Goal: Task Accomplishment & Management: Manage account settings

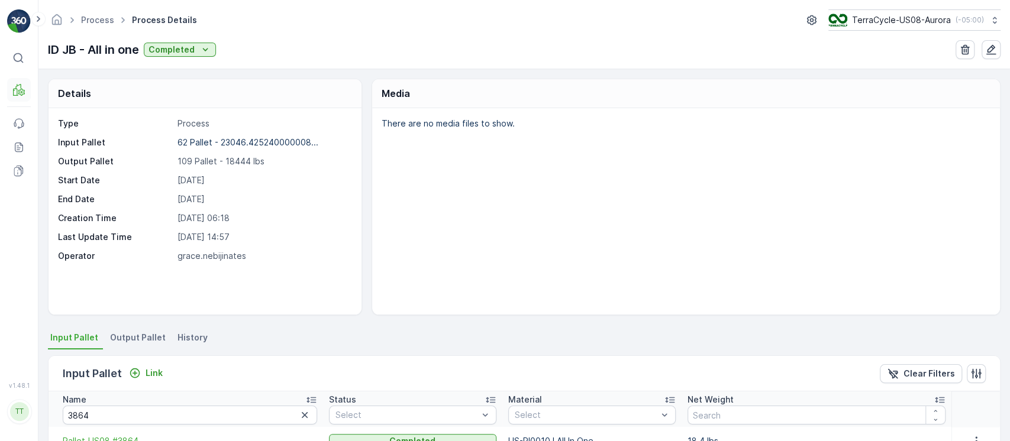
scroll to position [157, 0]
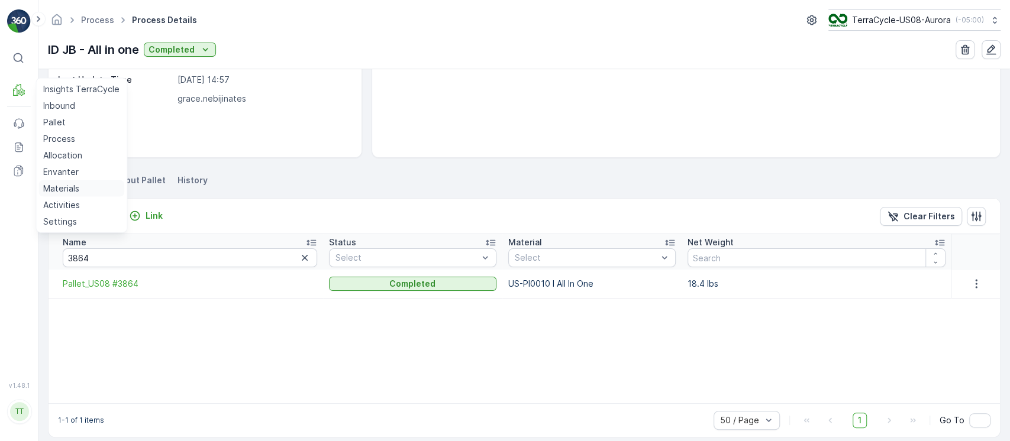
click at [75, 187] on p "Materials" at bounding box center [61, 189] width 36 height 12
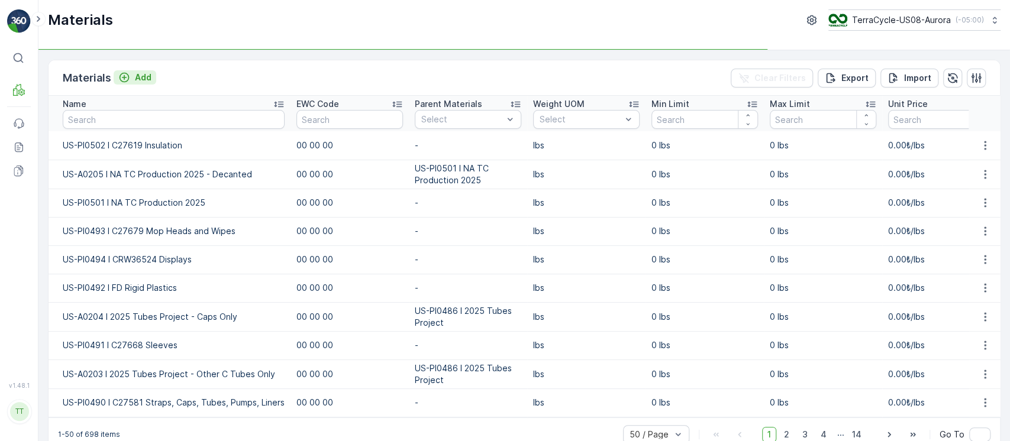
click at [138, 77] on p "Add" at bounding box center [143, 78] width 17 height 12
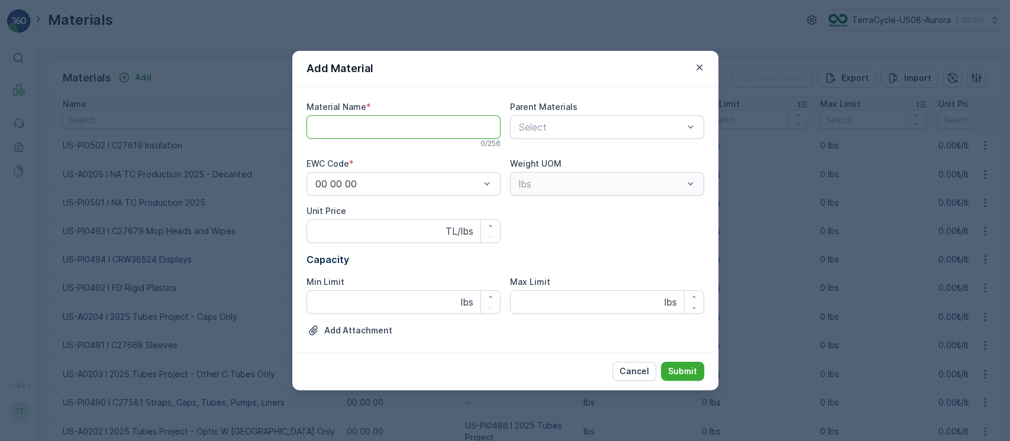
click at [369, 118] on Name "Material Name" at bounding box center [403, 127] width 194 height 24
paste Name "US-PI0503 I R Paper"
type Name "US-PI0503 I R Paper"
click at [661, 362] on button "Submit" at bounding box center [682, 371] width 43 height 19
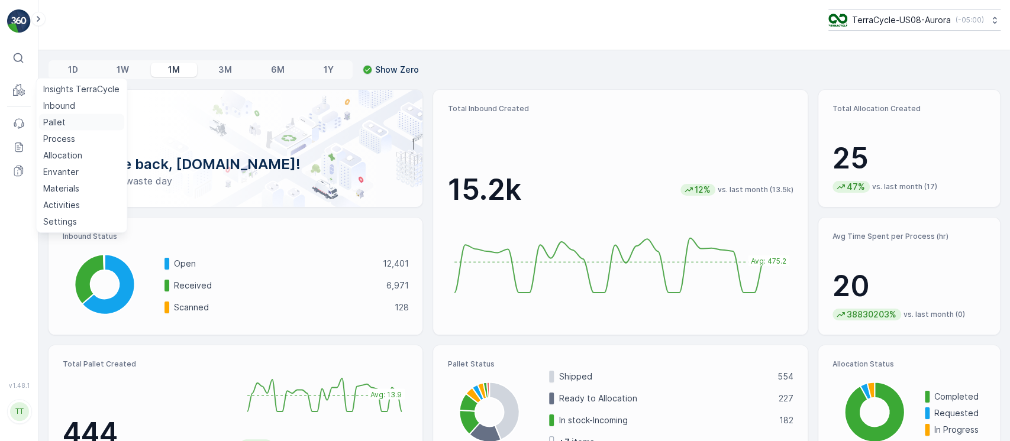
click at [61, 117] on p "Pallet" at bounding box center [54, 123] width 22 height 12
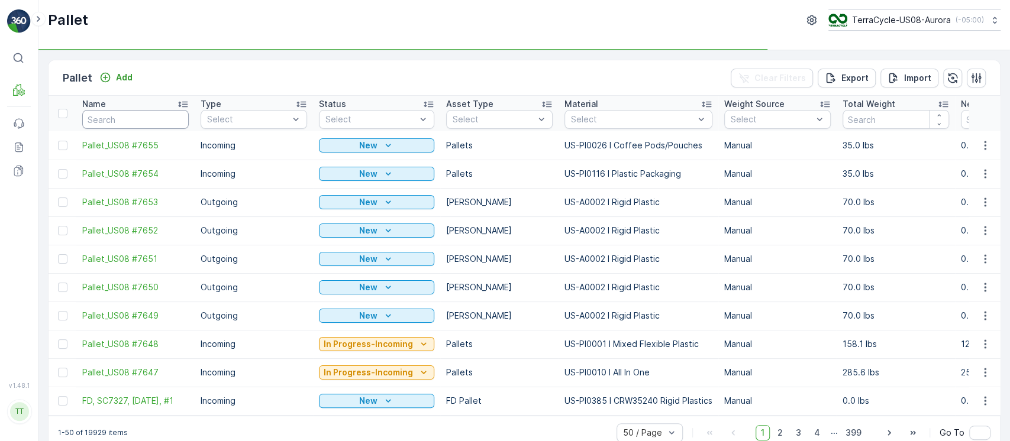
click at [113, 125] on input "text" at bounding box center [135, 119] width 106 height 19
paste input "FD, TC5382, 7/25/25, Master"
type input "FD, TC5382, 7/25/25, Master"
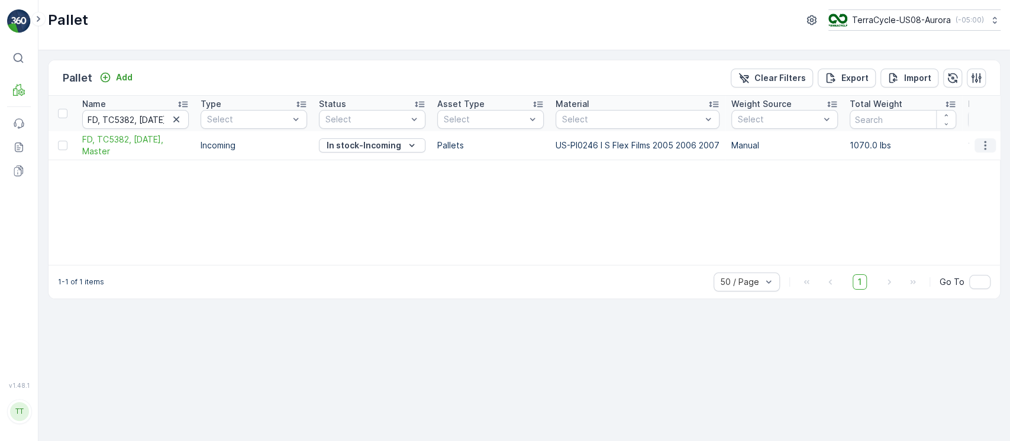
click at [984, 142] on icon "button" at bounding box center [985, 146] width 12 height 12
click at [949, 177] on span "Edit Pallet" at bounding box center [956, 180] width 40 height 12
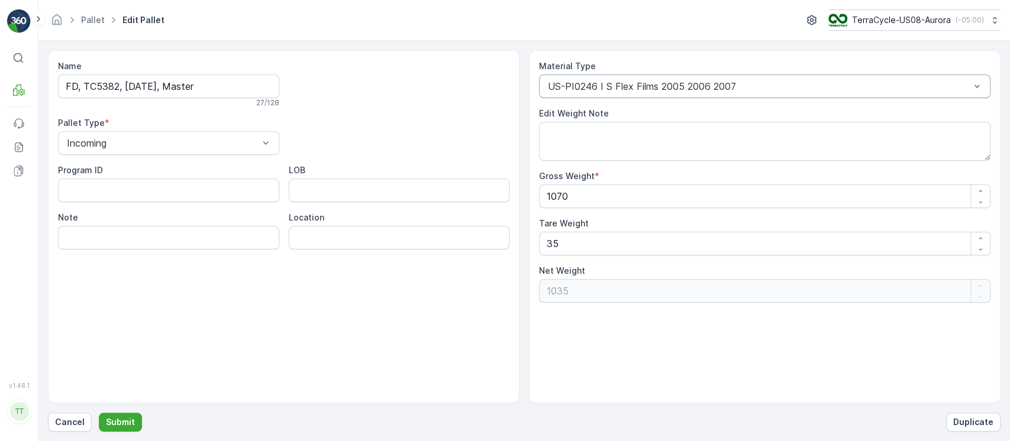
click at [672, 91] on div at bounding box center [759, 86] width 424 height 11
type input "0116"
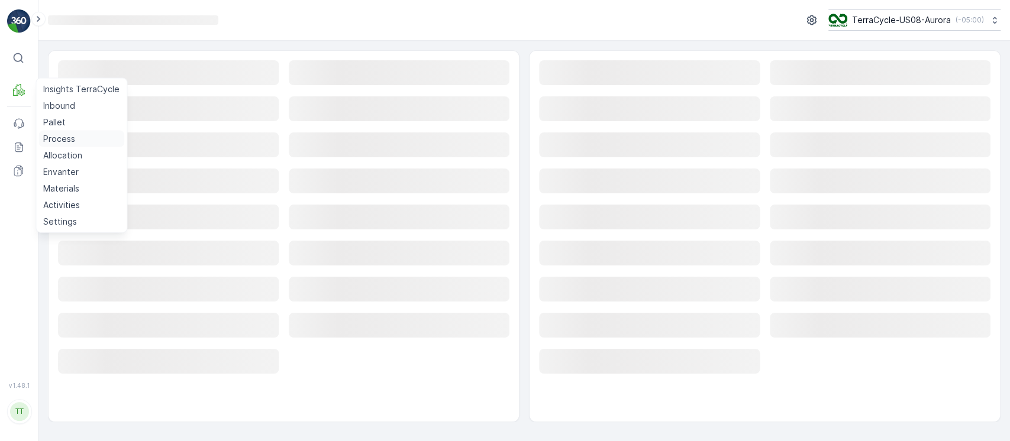
click at [66, 139] on p "Process" at bounding box center [59, 139] width 32 height 12
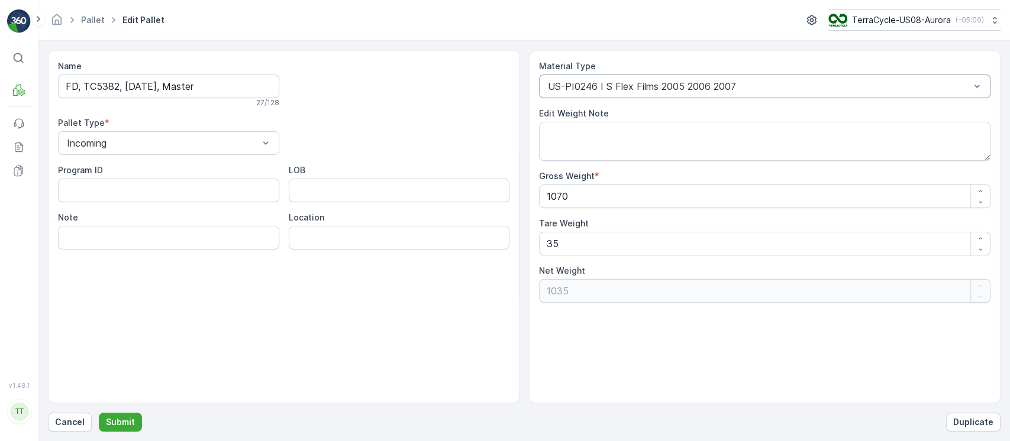
click at [601, 80] on div "US-PI0246 I S Flex Films 2005 2006 2007" at bounding box center [764, 87] width 451 height 24
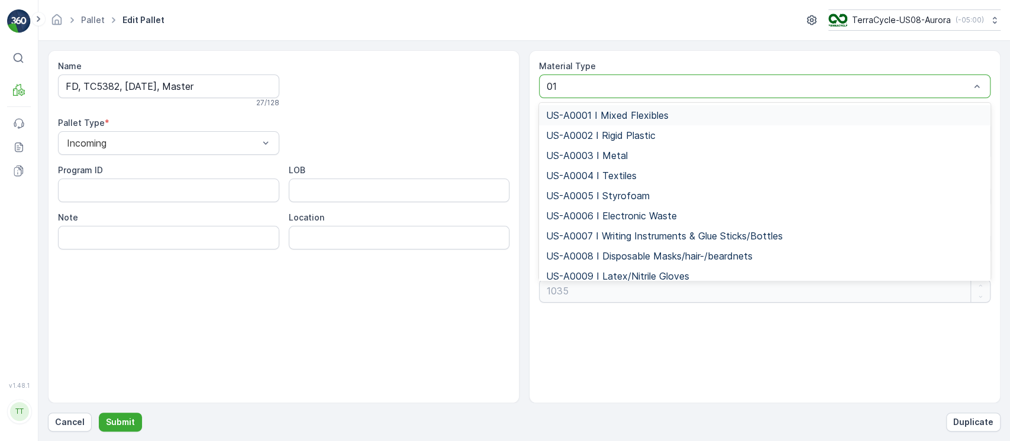
type input "0116"
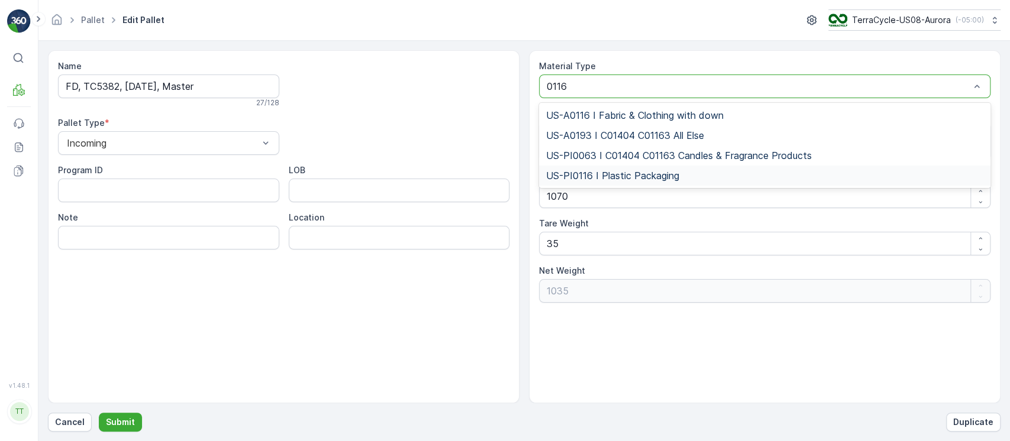
click at [616, 173] on span "US-PI0116 I Plastic Packaging" at bounding box center [612, 175] width 133 height 11
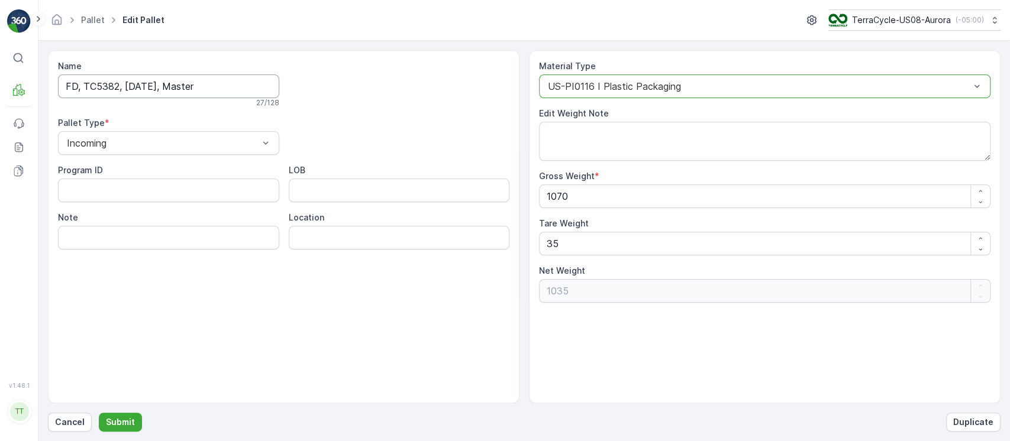
click at [232, 89] on input "FD, TC5382, 7/25/25, Master" at bounding box center [168, 87] width 221 height 24
click at [118, 426] on p "Submit" at bounding box center [120, 422] width 29 height 12
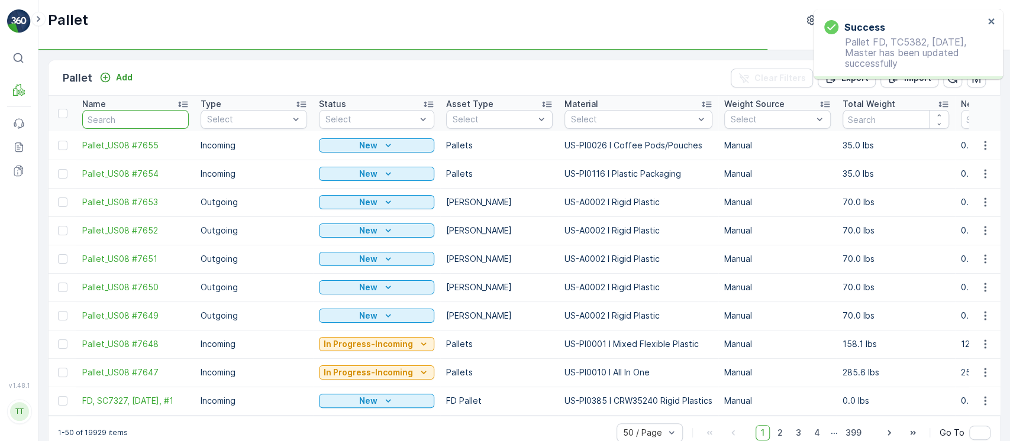
click at [154, 119] on input "text" at bounding box center [135, 119] width 106 height 19
paste input "FD, TC5382, 7/25/25, Master"
type input "FD, TC5382, 7/25/25, Master"
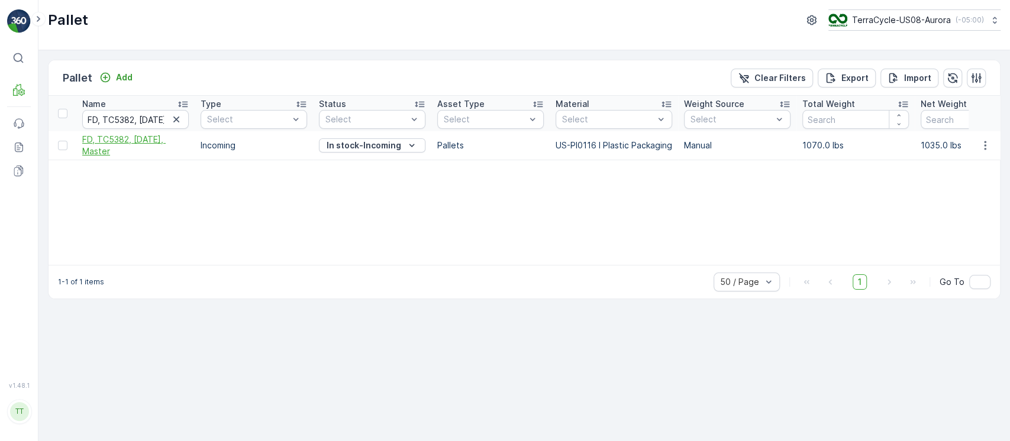
click at [149, 149] on span "FD, TC5382, 7/25/25, Master" at bounding box center [135, 146] width 106 height 24
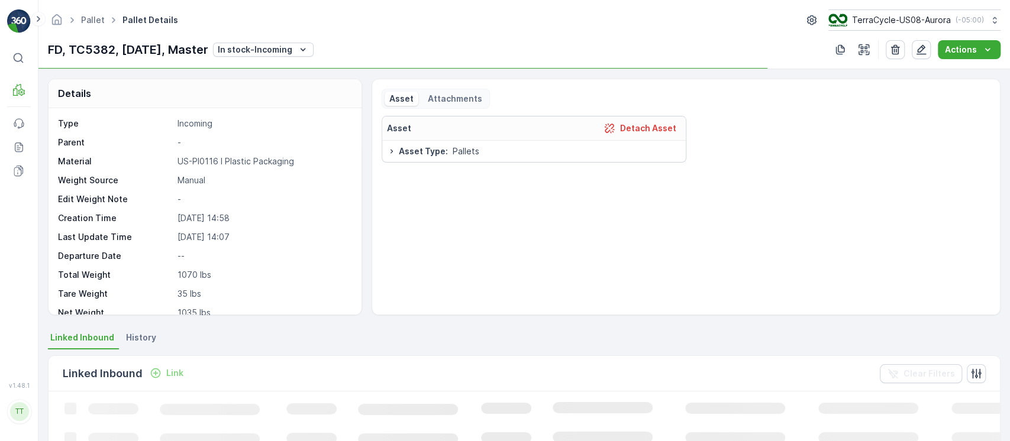
click at [148, 341] on span "History" at bounding box center [141, 338] width 30 height 12
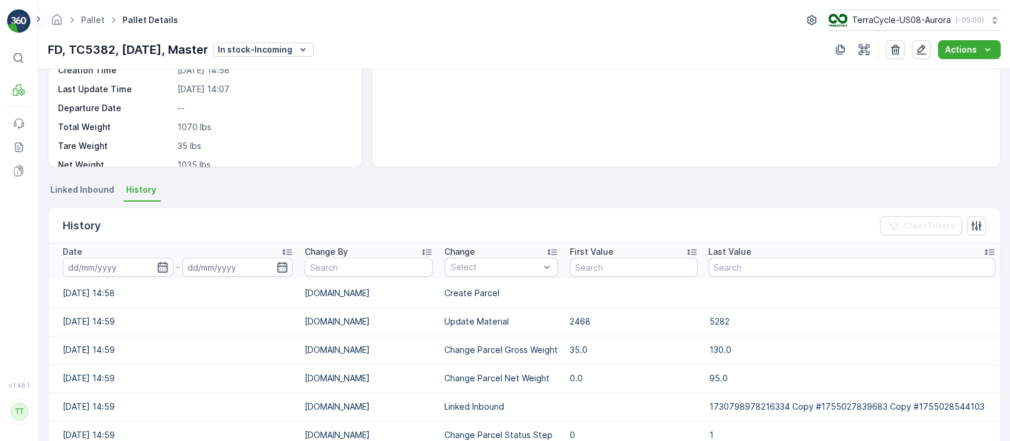
scroll to position [148, 0]
click at [514, 266] on div at bounding box center [495, 267] width 91 height 9
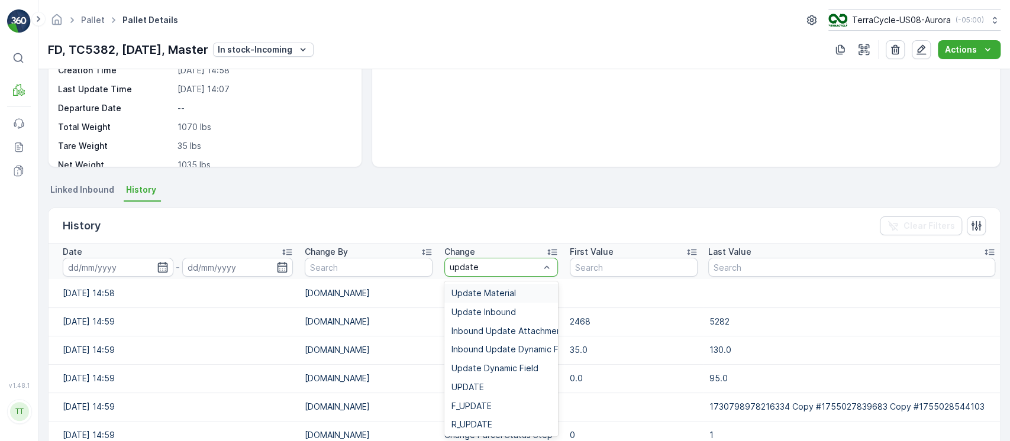
type input "update m"
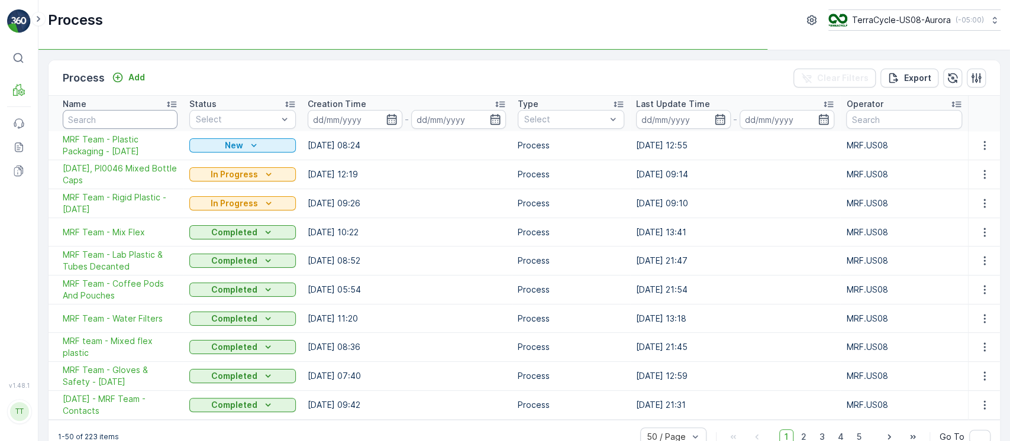
click at [111, 110] on input "text" at bounding box center [120, 119] width 115 height 19
click at [112, 115] on input "text" at bounding box center [120, 119] width 115 height 19
paste input "MRF Team - Plastic Packaging - [DATE]"
type input "MRF Team - Plastic Packaging - [DATE]"
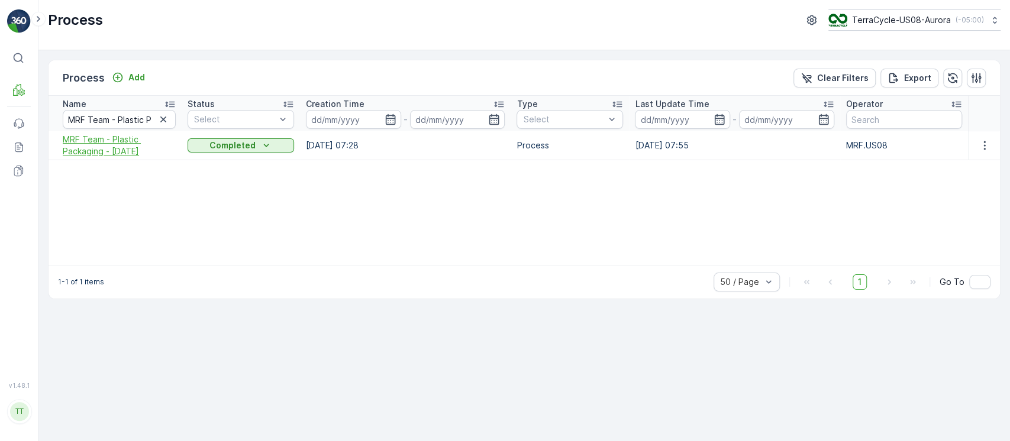
click at [135, 146] on span "MRF Team - Plastic Packaging - [DATE]" at bounding box center [119, 146] width 113 height 24
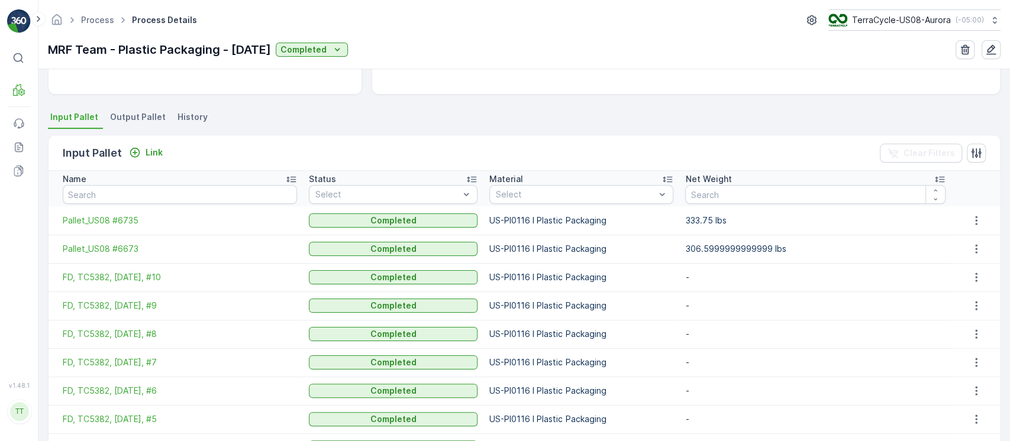
scroll to position [221, 0]
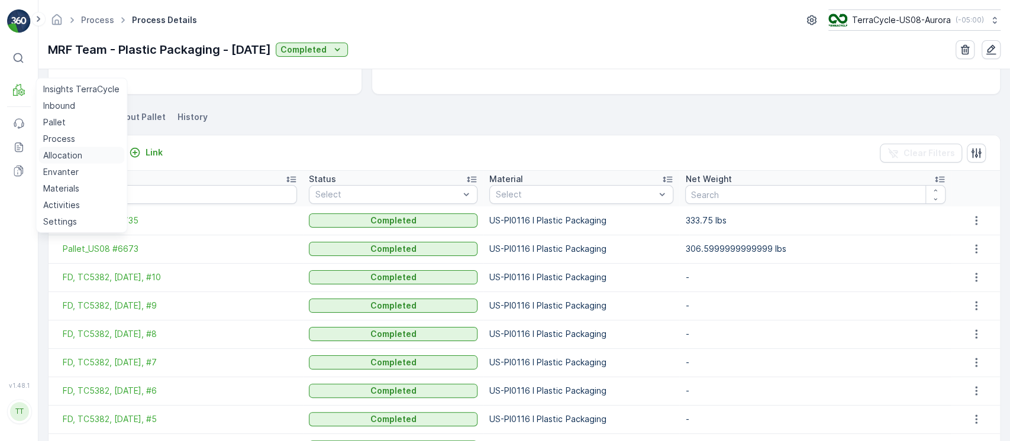
click at [72, 150] on p "Allocation" at bounding box center [62, 156] width 39 height 12
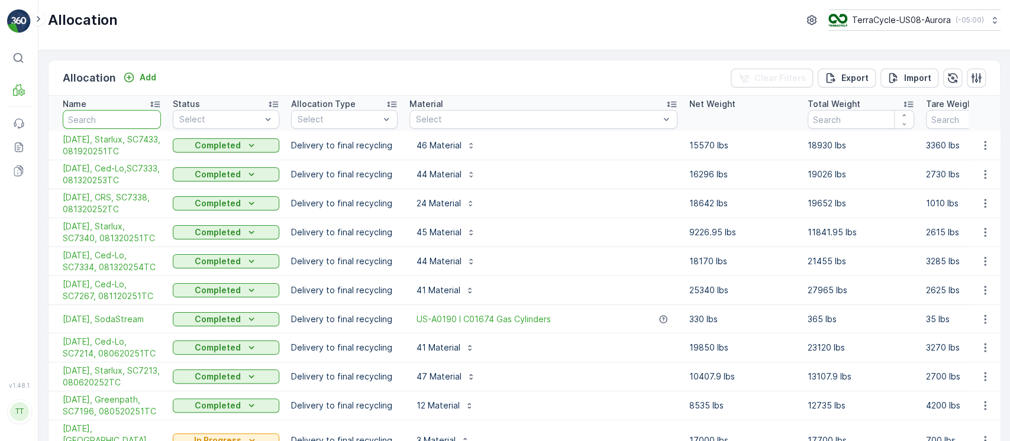
click at [138, 123] on input "text" at bounding box center [112, 119] width 98 height 19
type input "greenp"
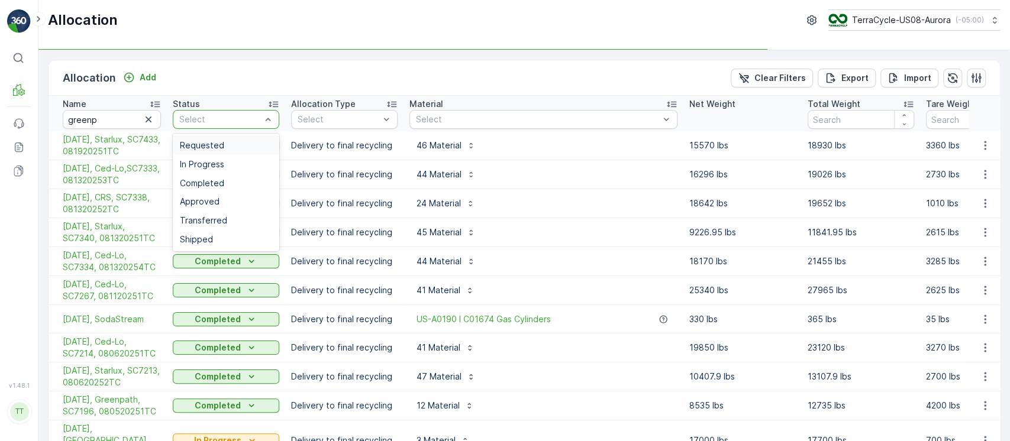
click at [251, 140] on div "Requested" at bounding box center [226, 145] width 106 height 19
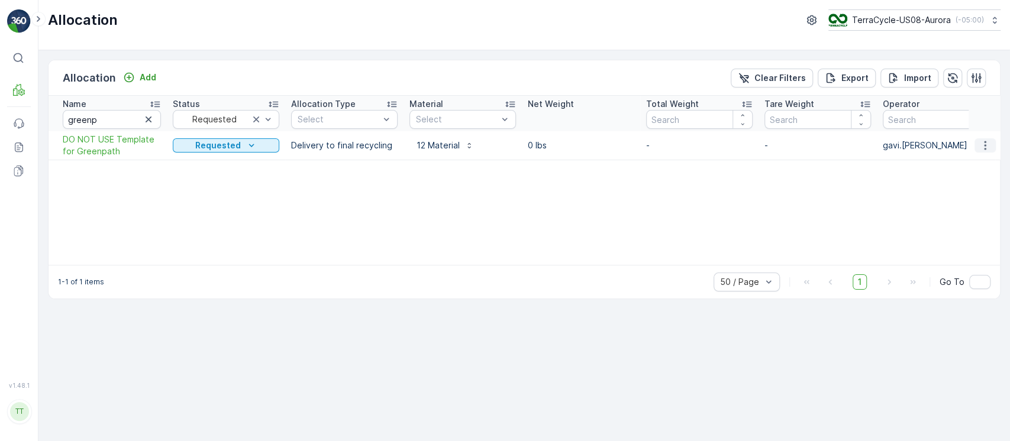
click at [990, 151] on button "button" at bounding box center [984, 145] width 21 height 14
click at [966, 174] on span "Edit Allocation" at bounding box center [949, 180] width 57 height 12
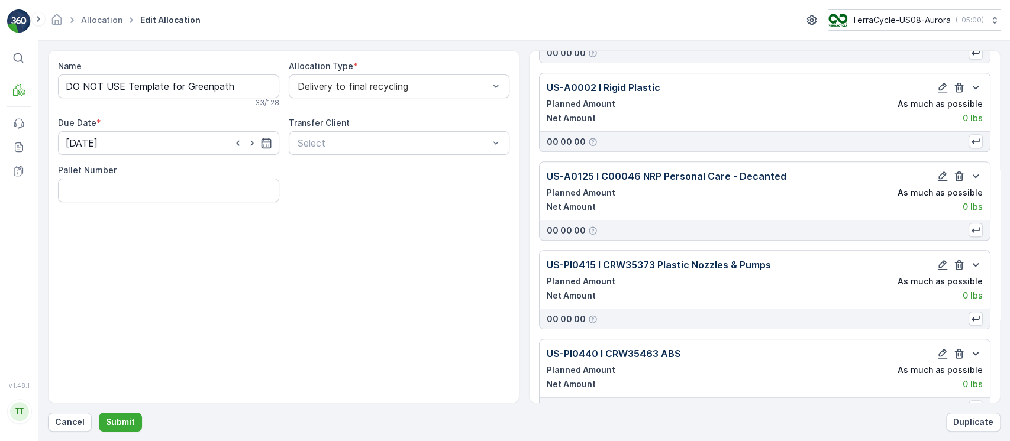
scroll to position [776, 0]
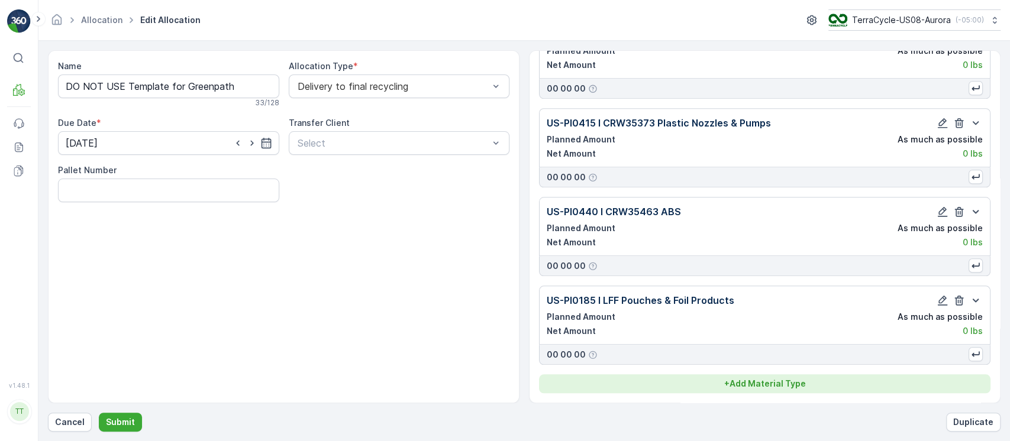
click at [748, 386] on p "+ Add Material Type" at bounding box center [765, 384] width 82 height 12
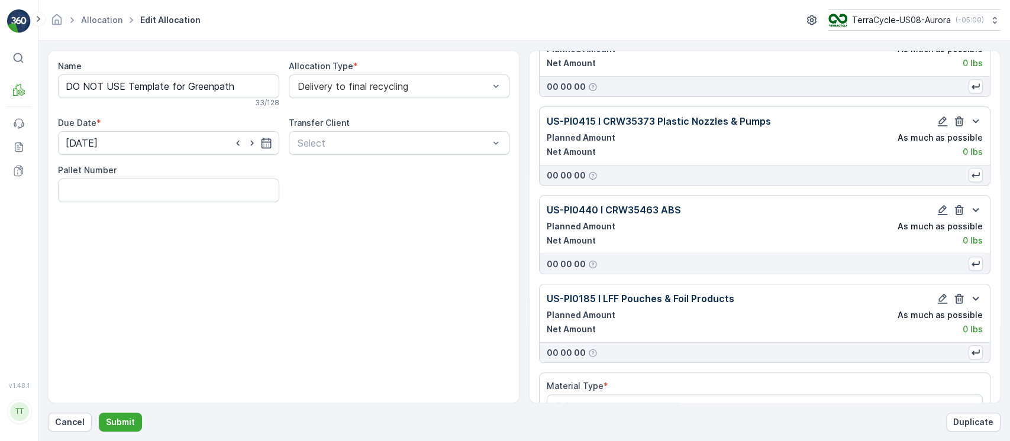
scroll to position [810, 0]
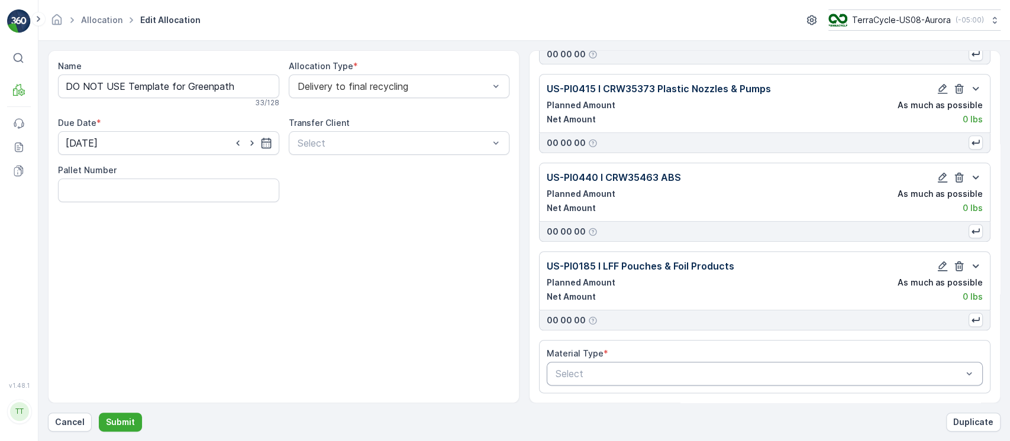
click at [768, 371] on div at bounding box center [758, 373] width 409 height 11
paste input "PI0492"
type input "PI0492"
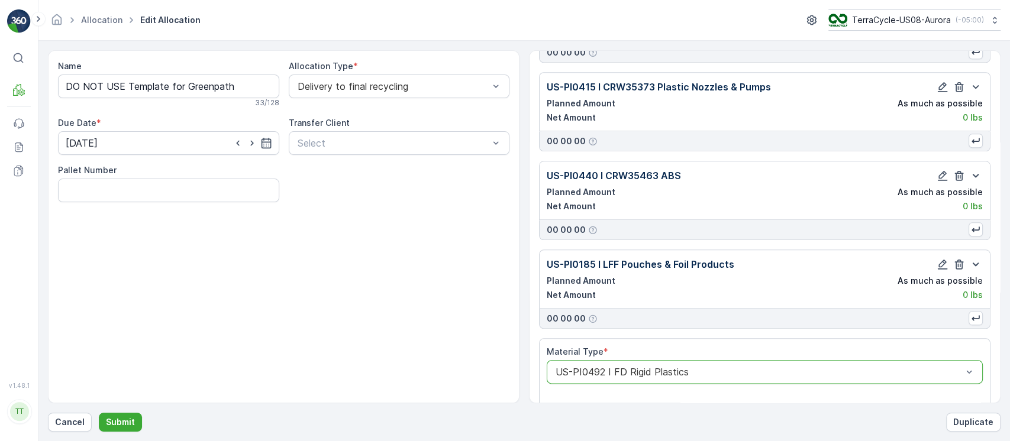
scroll to position [1082, 0]
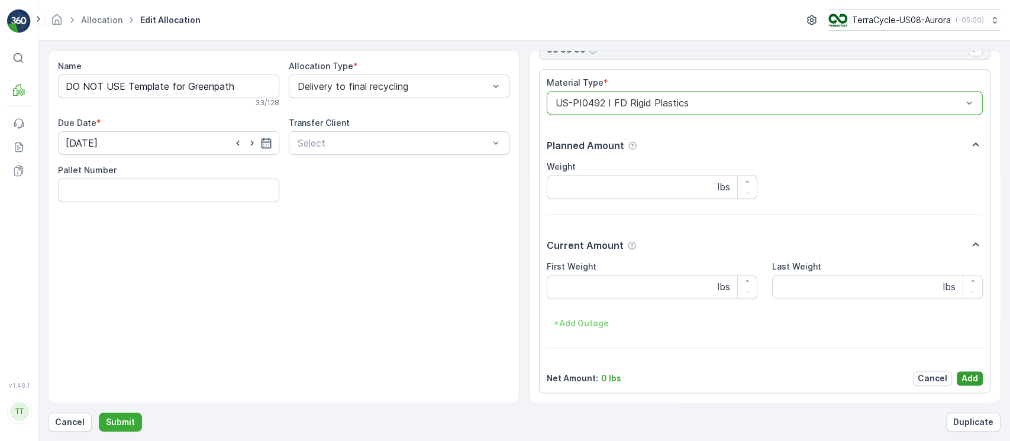
click at [956, 380] on button "Add" at bounding box center [969, 378] width 26 height 14
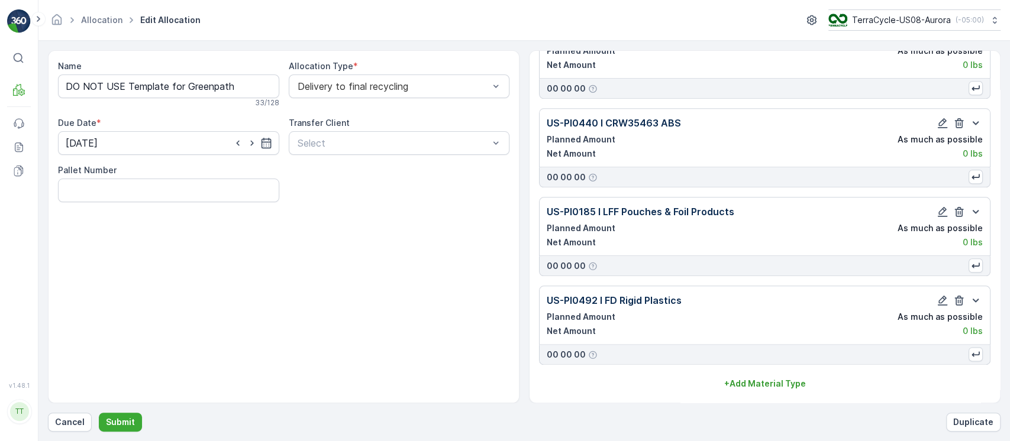
scroll to position [865, 0]
click at [125, 412] on div "Name DO NOT USE Template for Greenpath 33 / 128 Allocation Type * Delivery to f…" at bounding box center [524, 241] width 952 height 382
click at [127, 419] on p "Submit" at bounding box center [120, 422] width 29 height 12
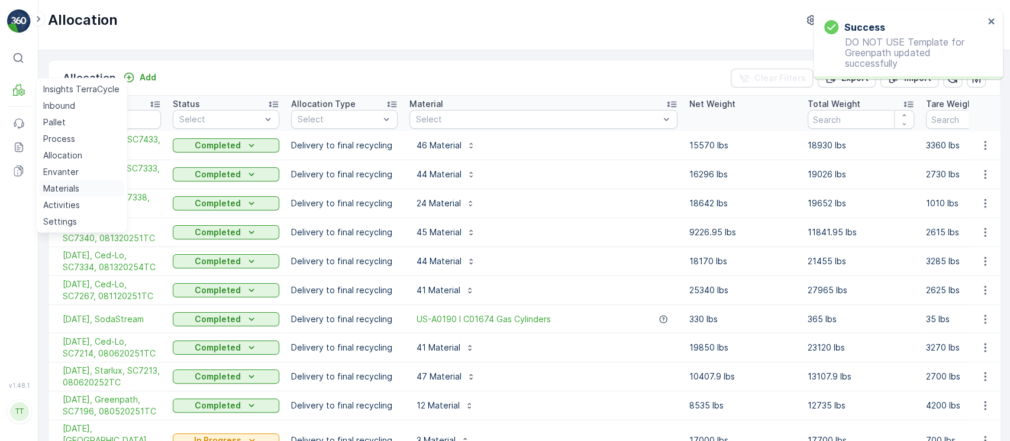
click at [73, 189] on p "Materials" at bounding box center [61, 189] width 36 height 12
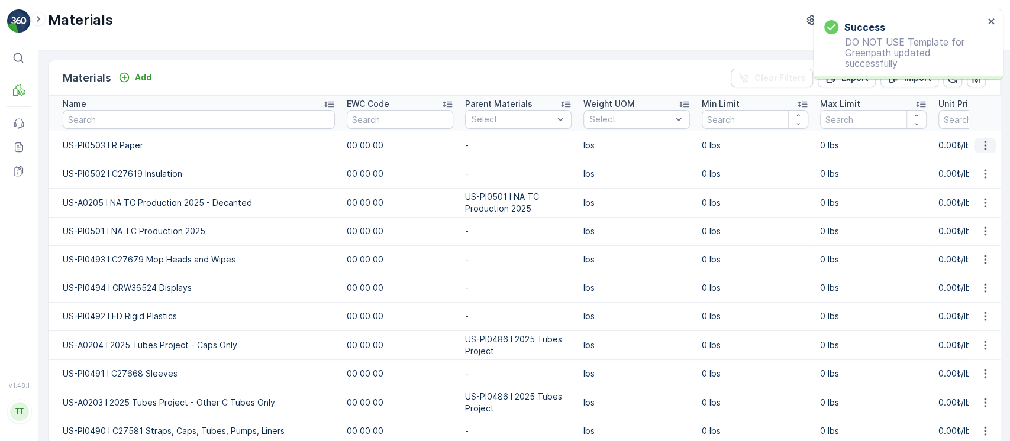
click at [984, 140] on icon "button" at bounding box center [985, 146] width 12 height 12
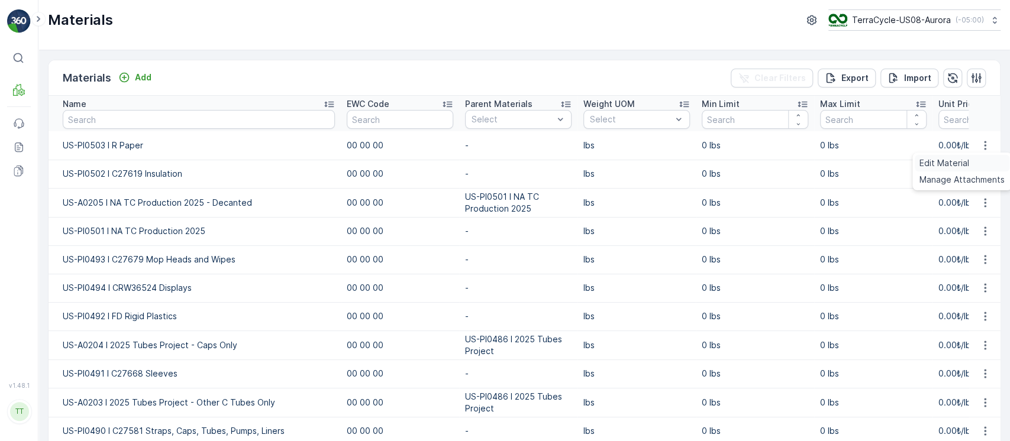
click at [952, 167] on span "Edit Material" at bounding box center [944, 163] width 50 height 12
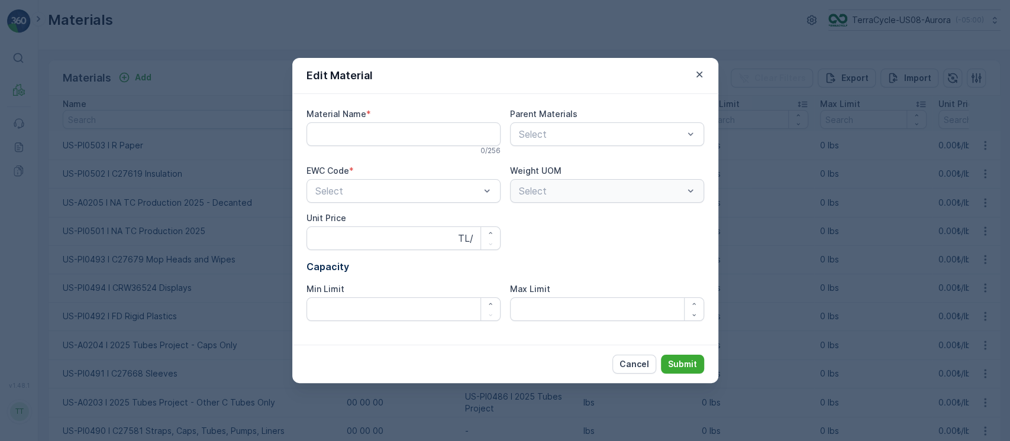
type Name "US-PI0503 I R Paper"
type Price "0"
type Limit "0"
drag, startPoint x: 445, startPoint y: 129, endPoint x: 165, endPoint y: 111, distance: 280.9
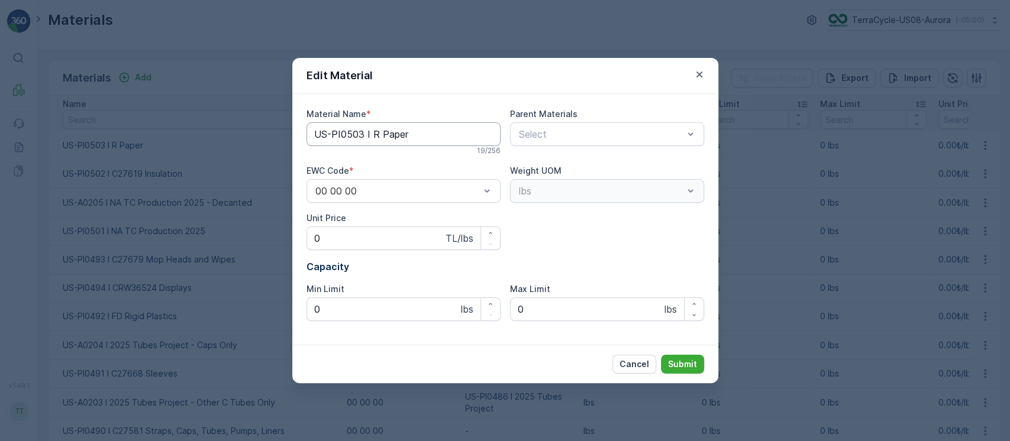
click at [165, 111] on div "Edit Material Material Name * US-PI0503 I R Paper 19 / 256 Parent Materials Sel…" at bounding box center [505, 220] width 1010 height 441
paste Name "FD Mixed"
type Name "US-PI0503 I FD Mixed Paper"
click at [661, 355] on button "Submit" at bounding box center [682, 364] width 43 height 19
